Goal: Transaction & Acquisition: Purchase product/service

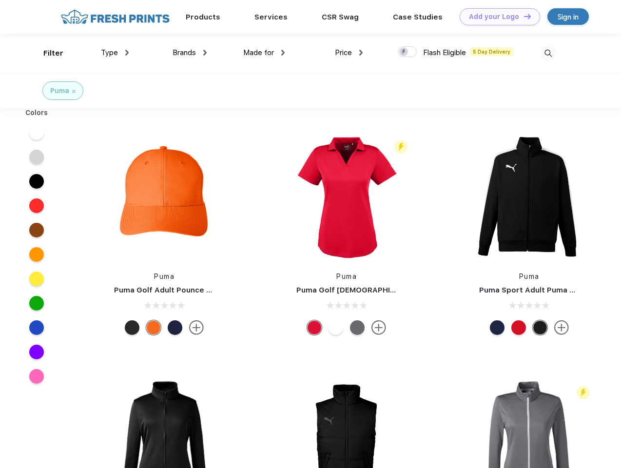
scroll to position [0, 0]
click at [496, 17] on link "Add your Logo Design Tool" at bounding box center [499, 16] width 80 height 17
click at [0, 0] on div "Design Tool" at bounding box center [0, 0] width 0 height 0
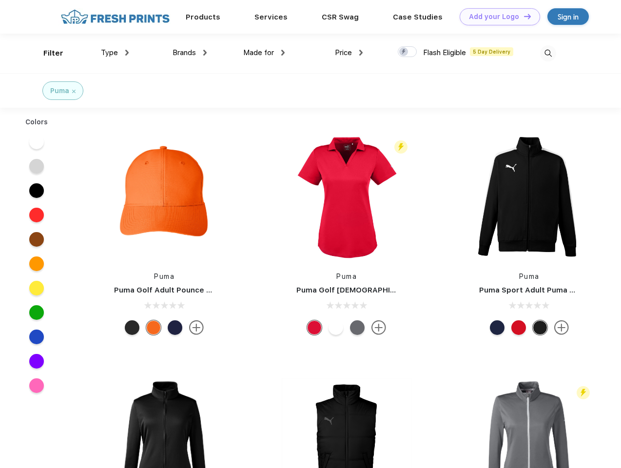
click at [523, 16] on link "Add your Logo Design Tool" at bounding box center [499, 16] width 80 height 17
click at [47, 53] on div "Filter" at bounding box center [53, 53] width 20 height 11
click at [115, 53] on span "Type" at bounding box center [109, 52] width 17 height 9
click at [190, 53] on span "Brands" at bounding box center [183, 52] width 23 height 9
click at [264, 53] on span "Made for" at bounding box center [258, 52] width 31 height 9
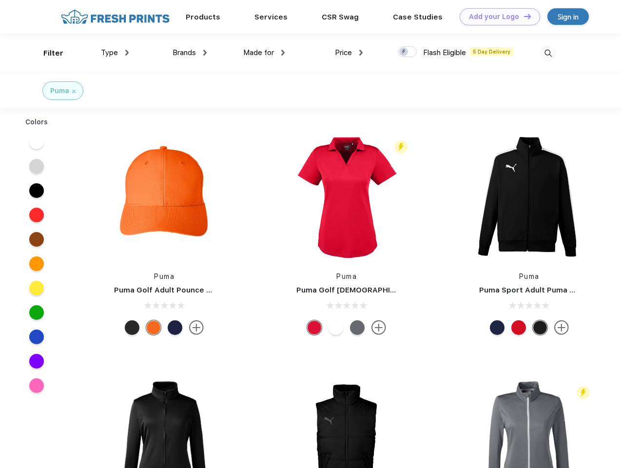
click at [349, 53] on span "Price" at bounding box center [343, 52] width 17 height 9
click at [407, 52] on div at bounding box center [407, 51] width 19 height 11
click at [404, 52] on input "checkbox" at bounding box center [401, 49] width 6 height 6
click at [548, 53] on img at bounding box center [548, 53] width 16 height 16
